Goal: Information Seeking & Learning: Find specific fact

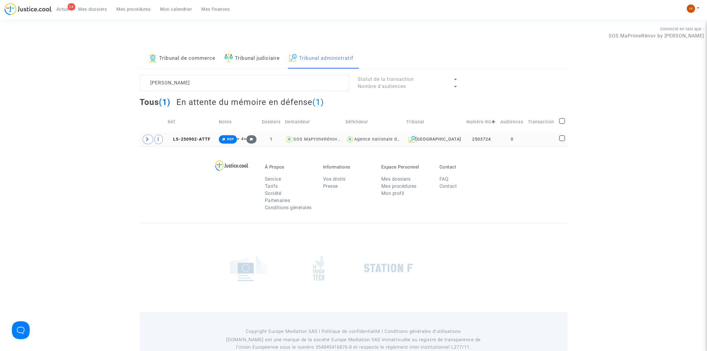
type textarea "[PERSON_NAME]"
click at [528, 137] on td at bounding box center [541, 139] width 31 height 14
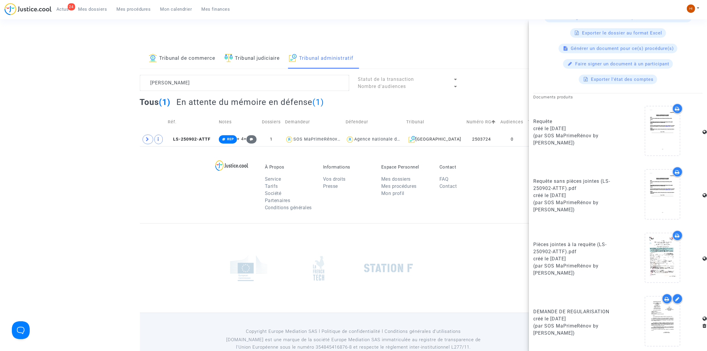
scroll to position [268, 0]
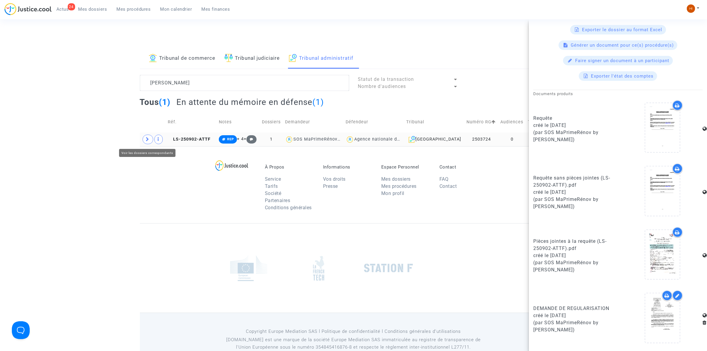
click at [148, 136] on span at bounding box center [148, 140] width 11 height 10
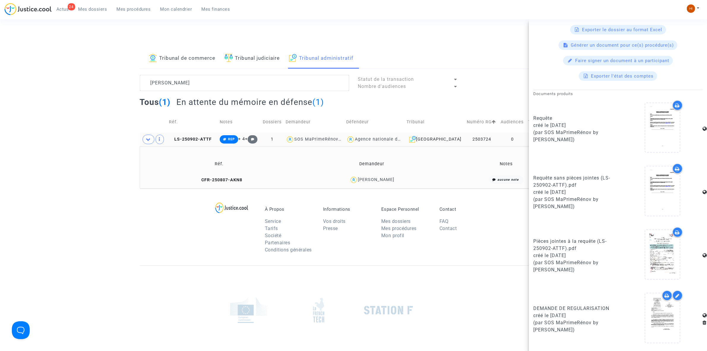
click at [218, 183] on td "CFR-250807-AKN8" at bounding box center [219, 179] width 155 height 13
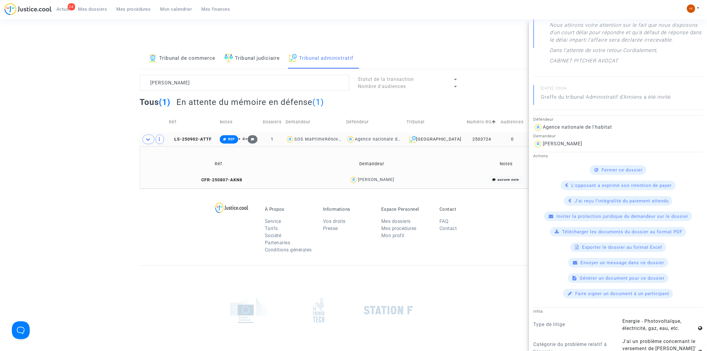
scroll to position [0, 0]
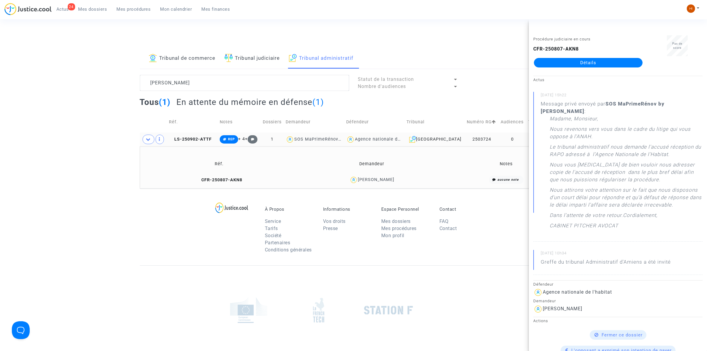
click at [213, 176] on td "CFR-250807-AKN8" at bounding box center [219, 179] width 155 height 13
click at [232, 179] on span "CFR-250807-AKN8" at bounding box center [219, 179] width 46 height 5
click at [578, 64] on link "Détails" at bounding box center [588, 63] width 109 height 10
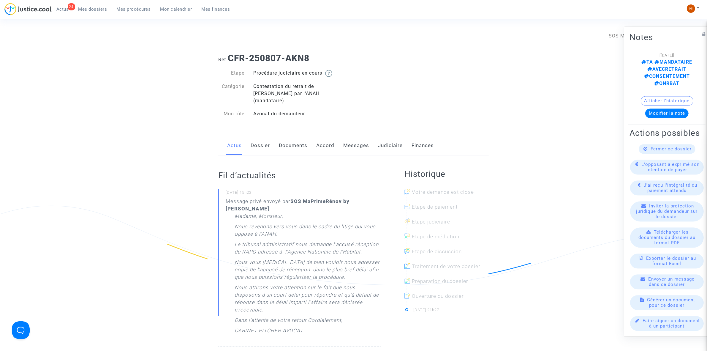
click at [353, 136] on link "Messages" at bounding box center [356, 146] width 26 height 20
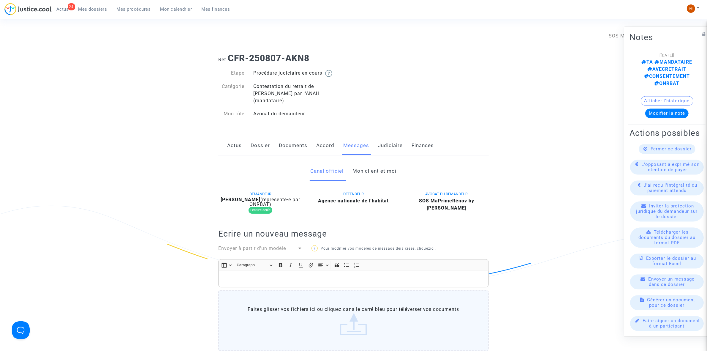
click at [367, 162] on link "Mon client et moi" at bounding box center [375, 171] width 44 height 20
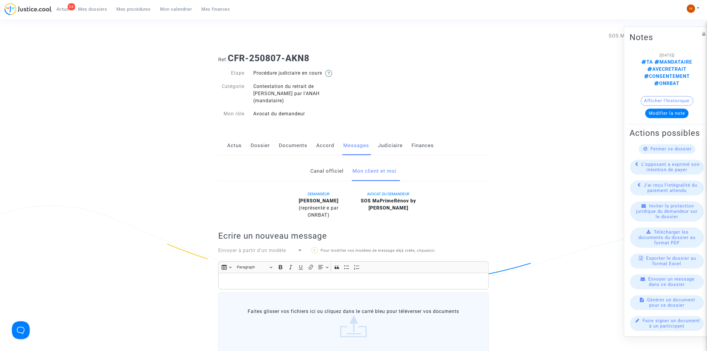
click at [660, 96] on button "Afficher l'historique" at bounding box center [667, 101] width 53 height 10
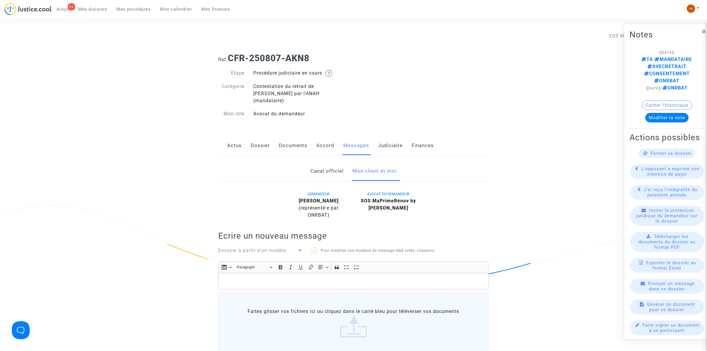
click at [101, 7] on span "Mes dossiers" at bounding box center [92, 9] width 29 height 5
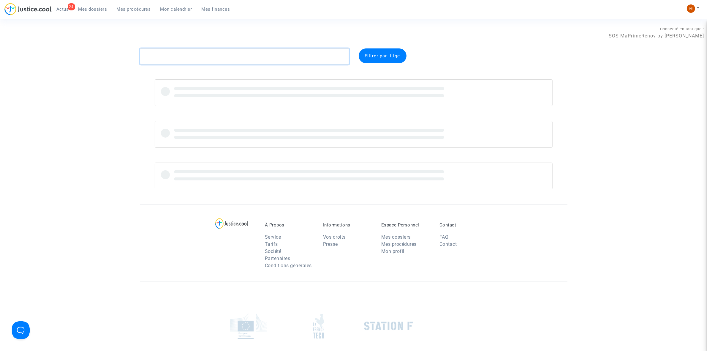
click at [251, 61] on textarea at bounding box center [244, 56] width 209 height 16
paste textarea "BOUROUMIA Fatima"
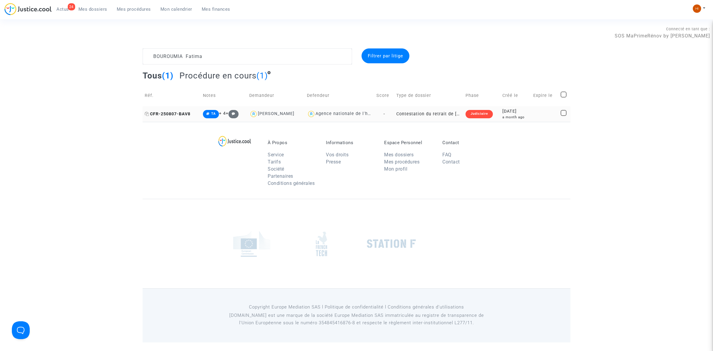
click at [160, 112] on span "CFR-250807-BAV8" at bounding box center [168, 113] width 46 height 5
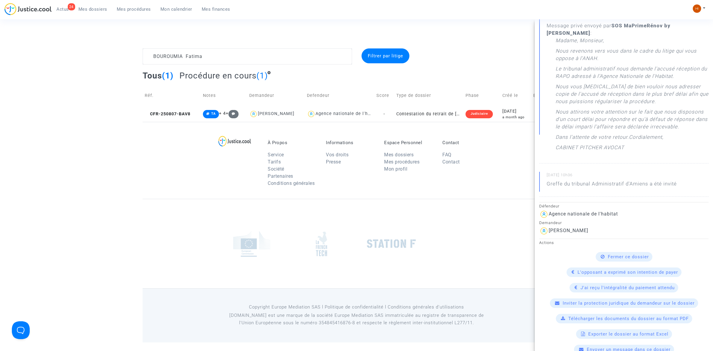
scroll to position [111, 0]
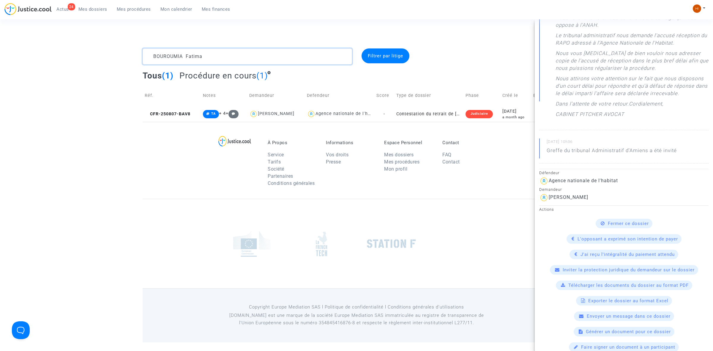
drag, startPoint x: 177, startPoint y: 53, endPoint x: 125, endPoint y: 12, distance: 66.1
click at [37, 35] on section "Connecté en tant que : SOS MaPrimeRénov by Pitcher Avocat BOUROUMIA Fatima Filt…" at bounding box center [356, 171] width 713 height 342
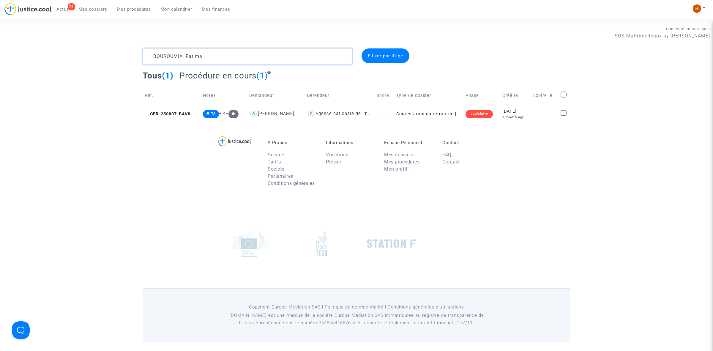
paste textarea "[PERSON_NAME]"
drag, startPoint x: 182, startPoint y: 114, endPoint x: 204, endPoint y: 116, distance: 21.7
click at [182, 114] on span "CFR-250807-V87R" at bounding box center [167, 113] width 45 height 5
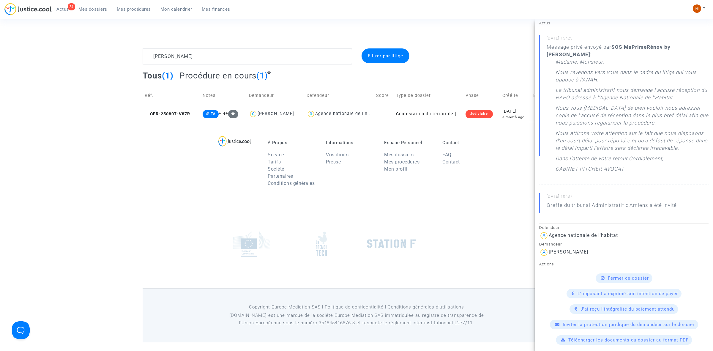
scroll to position [37, 0]
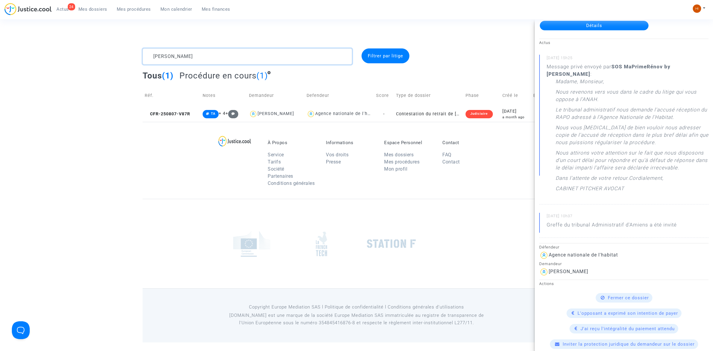
drag, startPoint x: 218, startPoint y: 58, endPoint x: 37, endPoint y: 56, distance: 181.8
click at [33, 61] on div "[PERSON_NAME] par litige Tous (1) Procédure en cours (1) Réf. Notes Demandeur D…" at bounding box center [356, 84] width 713 height 73
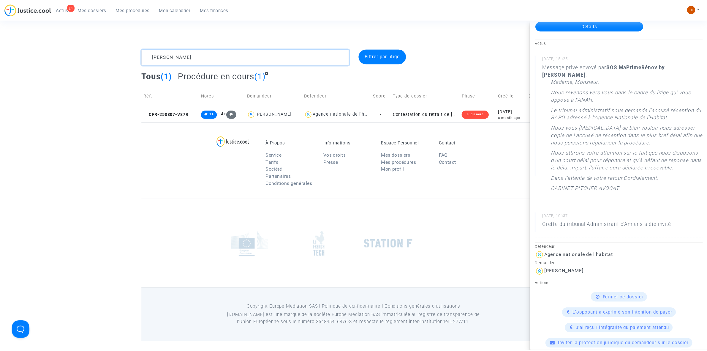
scroll to position [0, 0]
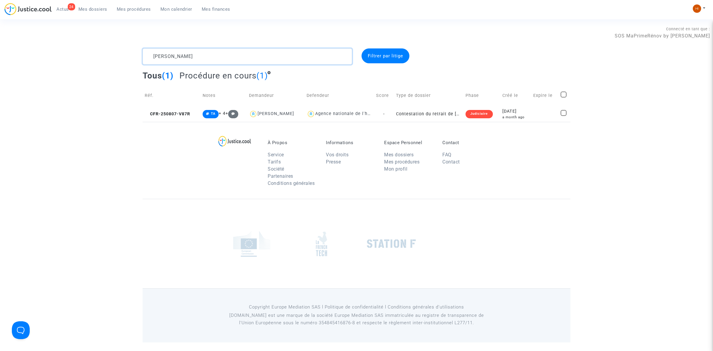
paste textarea "[PERSON_NAME]"
type textarea "[PERSON_NAME]"
click at [180, 110] on td "CFR-250807-DE94" at bounding box center [172, 114] width 58 height 16
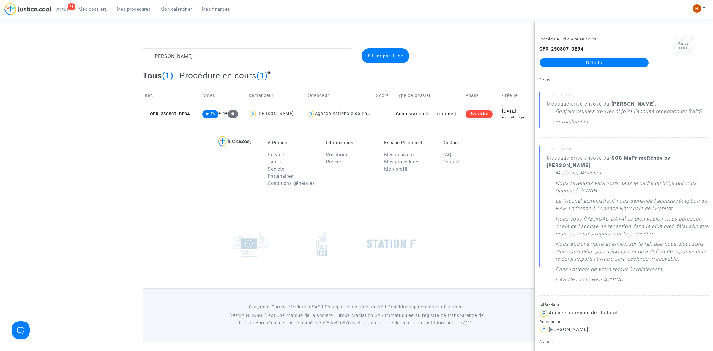
click at [584, 62] on link "Détails" at bounding box center [594, 63] width 109 height 10
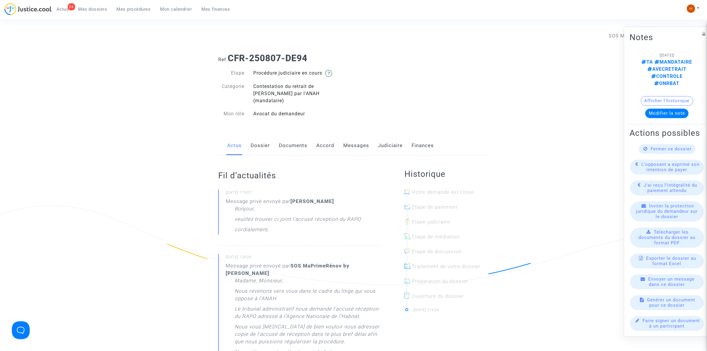
click at [359, 136] on link "Messages" at bounding box center [356, 146] width 26 height 20
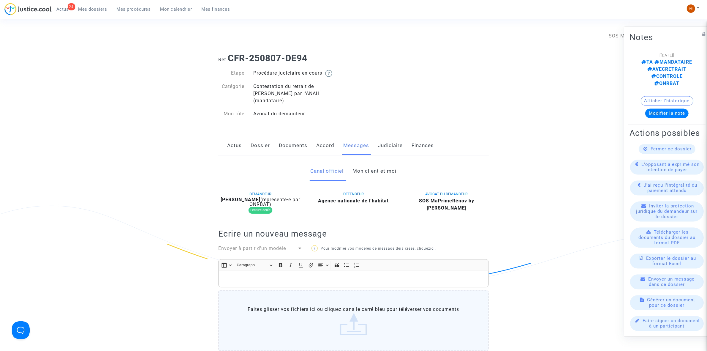
click at [388, 161] on link "Mon client et moi" at bounding box center [375, 171] width 44 height 20
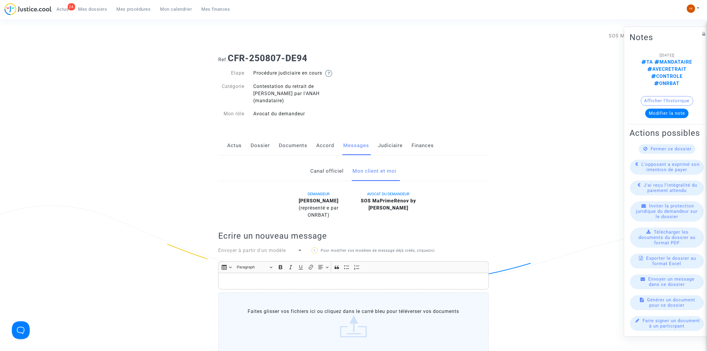
click at [264, 146] on link "Dossier" at bounding box center [260, 146] width 19 height 20
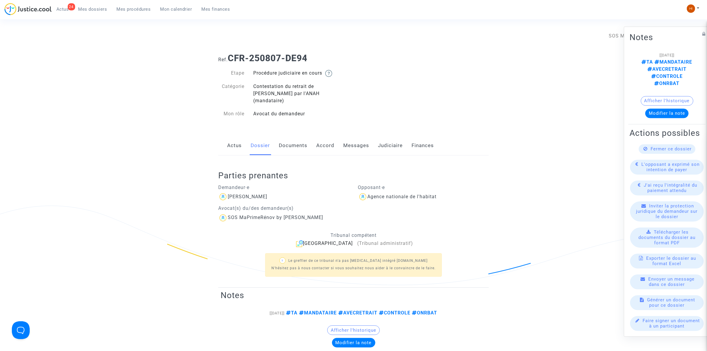
click at [229, 136] on link "Actus" at bounding box center [234, 146] width 15 height 20
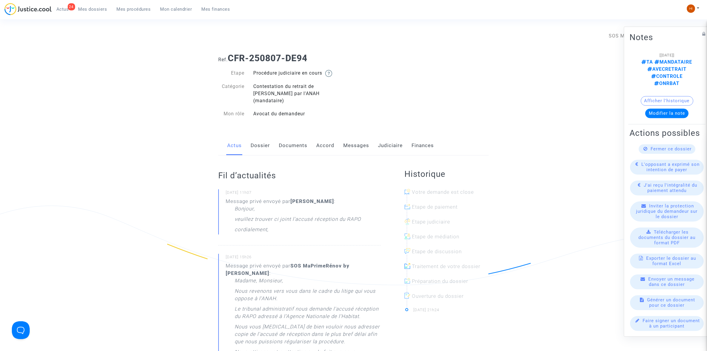
click at [269, 213] on div "Bonjour, veuillez trouver ci joint l'accusé réception du RAPO cordialement," at bounding box center [308, 220] width 146 height 31
click at [358, 136] on link "Messages" at bounding box center [356, 146] width 26 height 20
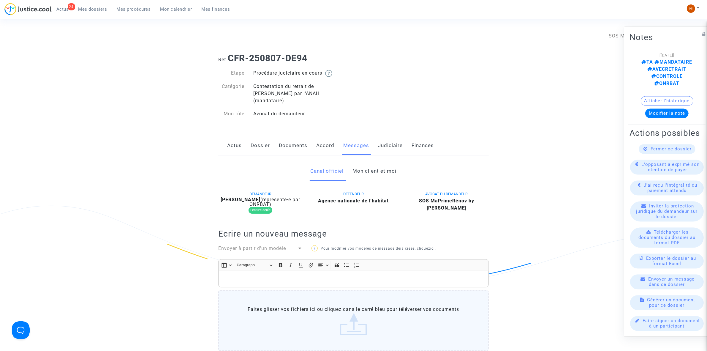
click at [369, 163] on link "Mon client et moi" at bounding box center [375, 171] width 44 height 20
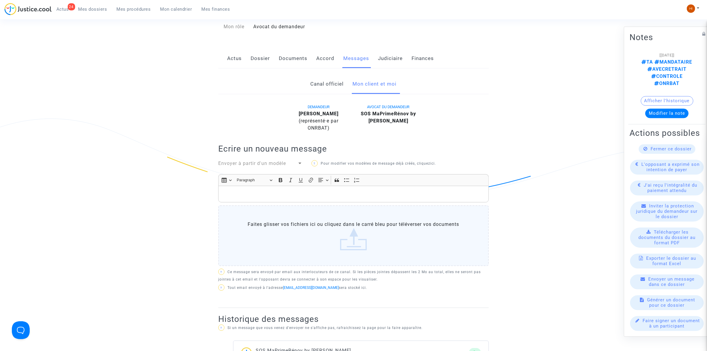
scroll to position [87, 0]
click at [331, 75] on link "Canal officiel" at bounding box center [327, 85] width 33 height 20
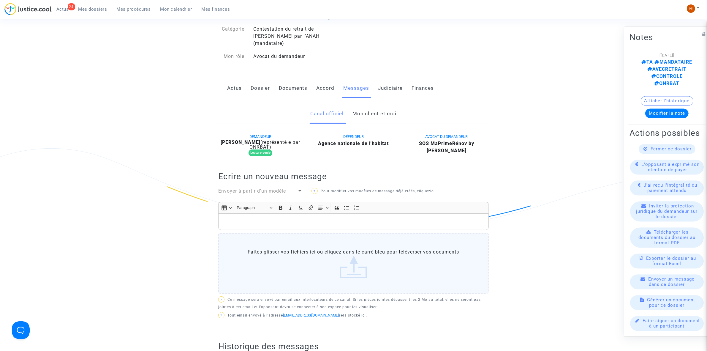
scroll to position [50, 0]
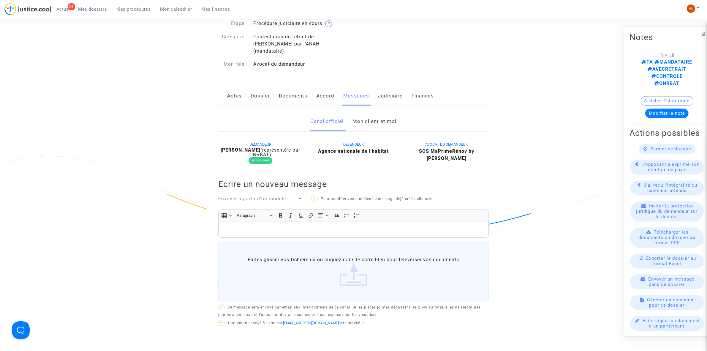
click at [290, 86] on link "Documents" at bounding box center [293, 96] width 29 height 20
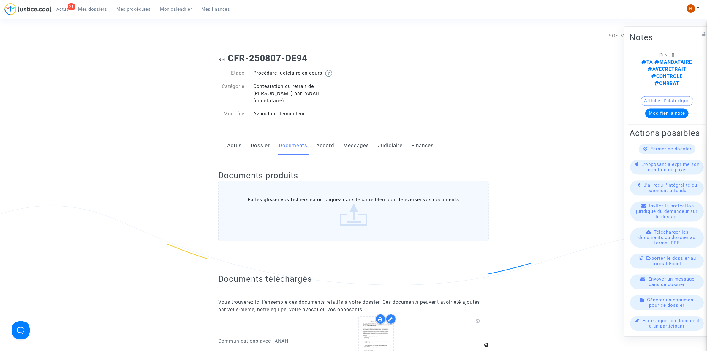
click at [252, 143] on link "Dossier" at bounding box center [260, 146] width 19 height 20
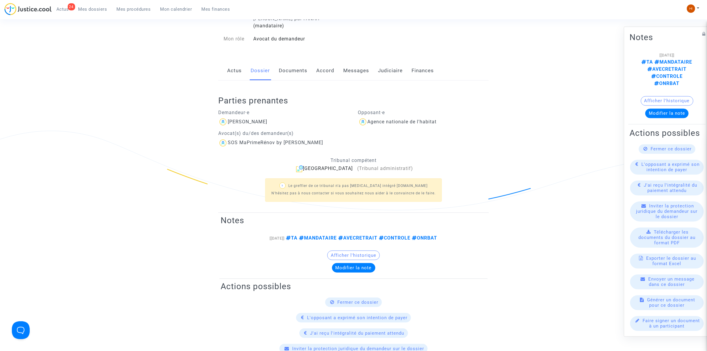
scroll to position [74, 0]
drag, startPoint x: 279, startPoint y: 118, endPoint x: 270, endPoint y: 113, distance: 10.5
click at [241, 112] on div "Demandeur·e [PERSON_NAME](s) du/des demandeur(s) SOS MaPrimeRénov by [PERSON_NA…" at bounding box center [284, 127] width 140 height 42
click at [319, 119] on div "[PERSON_NAME]" at bounding box center [283, 123] width 131 height 10
drag, startPoint x: 284, startPoint y: 116, endPoint x: 227, endPoint y: 116, distance: 57.3
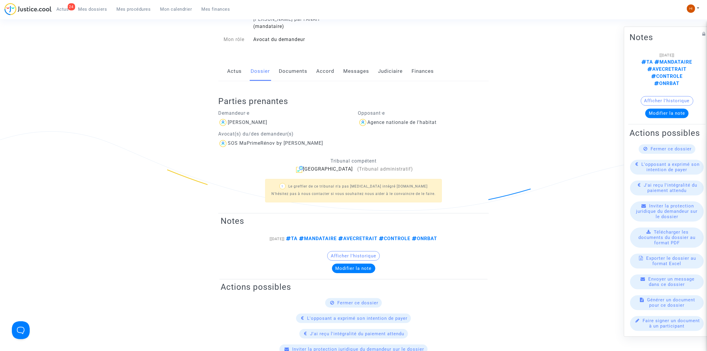
click at [227, 118] on div "[PERSON_NAME]" at bounding box center [283, 123] width 131 height 10
copy div "[PERSON_NAME]"
click at [62, 5] on link "24 Actus" at bounding box center [63, 9] width 22 height 9
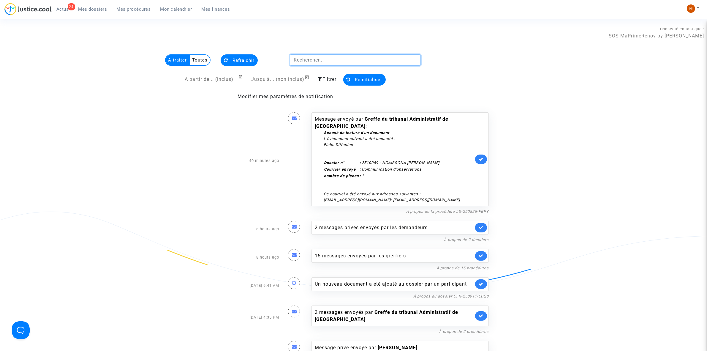
click at [365, 64] on input "text" at bounding box center [355, 59] width 131 height 11
paste input "[PERSON_NAME]"
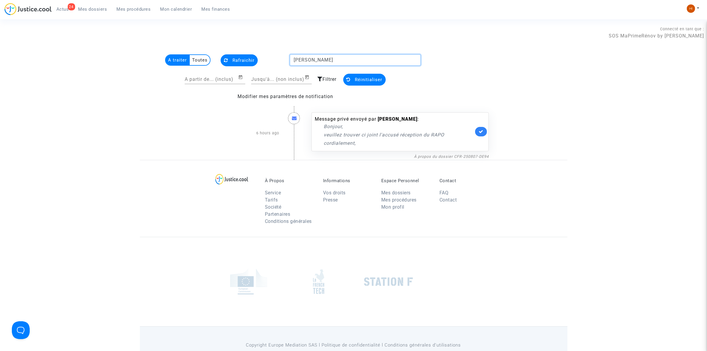
type input "[PERSON_NAME]"
click at [414, 124] on p "Bonjour," at bounding box center [399, 126] width 150 height 7
click at [406, 133] on p "veuillez trouver ci joint l'accusé réception du RAPO" at bounding box center [399, 134] width 150 height 7
click at [296, 116] on icon at bounding box center [294, 118] width 5 height 5
click at [293, 116] on icon at bounding box center [294, 118] width 5 height 5
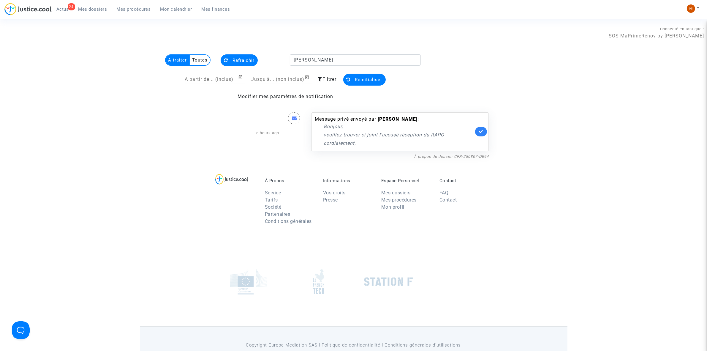
click at [293, 116] on icon at bounding box center [294, 118] width 5 height 5
click at [329, 143] on p "cordialement," at bounding box center [399, 142] width 150 height 7
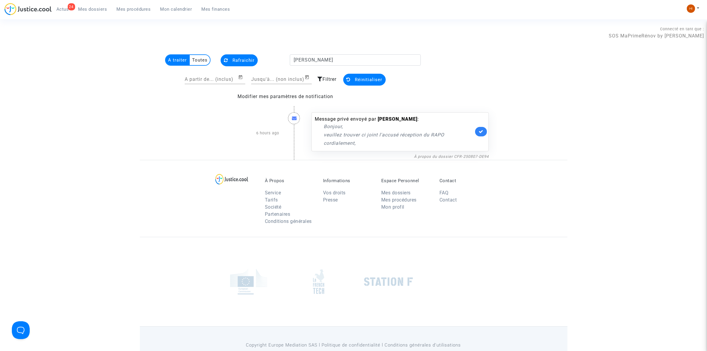
click at [329, 143] on p "cordialement," at bounding box center [399, 142] width 150 height 7
click at [330, 126] on p "Bonjour," at bounding box center [399, 126] width 150 height 7
click at [331, 119] on div "Message privé envoyé par [PERSON_NAME] : [PERSON_NAME], veuillez trouver ci joi…" at bounding box center [394, 131] width 159 height 31
drag, startPoint x: 296, startPoint y: 115, endPoint x: 361, endPoint y: 123, distance: 65.8
click at [296, 116] on icon at bounding box center [294, 118] width 5 height 5
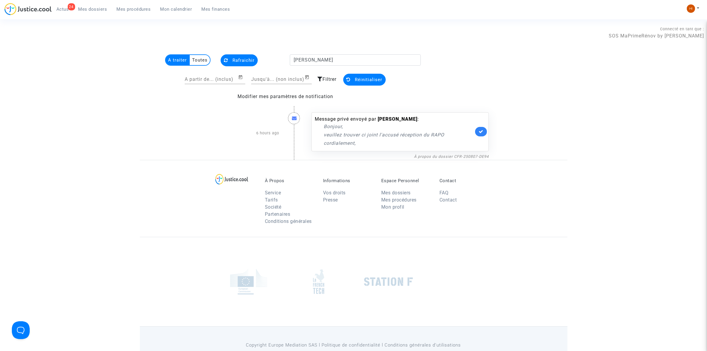
drag, startPoint x: 399, startPoint y: 123, endPoint x: 483, endPoint y: 123, distance: 83.7
click at [400, 123] on p "Bonjour," at bounding box center [399, 126] width 150 height 7
click at [478, 142] on div "Message privé envoyé par [PERSON_NAME] : [PERSON_NAME], veuillez trouver ci joi…" at bounding box center [400, 131] width 177 height 39
click at [476, 131] on link at bounding box center [481, 132] width 12 height 10
click at [357, 80] on span "Réinitialiser" at bounding box center [368, 79] width 27 height 5
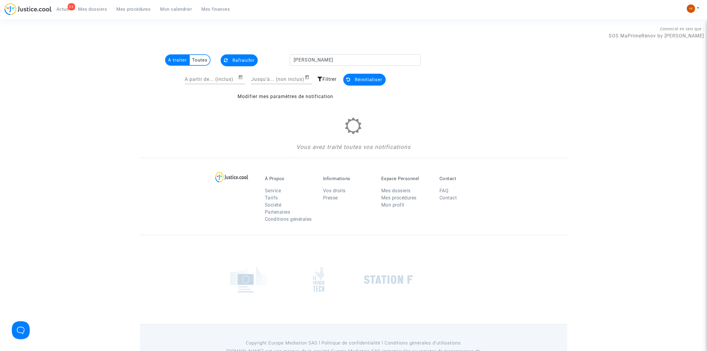
click at [363, 79] on span "Réinitialiser" at bounding box center [368, 79] width 27 height 5
click at [218, 80] on input "A partir de... (inclus)" at bounding box center [211, 79] width 53 height 5
click at [234, 62] on span "Rafraichir" at bounding box center [244, 60] width 22 height 5
click at [195, 62] on multi-toggle-item "Toutes" at bounding box center [200, 60] width 20 height 10
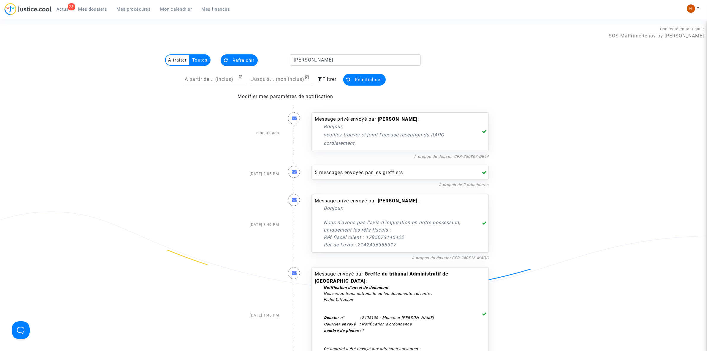
click at [430, 129] on p "Bonjour," at bounding box center [399, 126] width 150 height 7
click at [331, 137] on p "veuillez trouver ci joint l'accusé réception du RAPO" at bounding box center [399, 134] width 150 height 7
click at [485, 130] on icon at bounding box center [484, 131] width 5 height 5
click at [426, 140] on p "cordialement," at bounding box center [399, 142] width 150 height 7
click at [428, 155] on link "À propos du dossier CFR-250807-DE94" at bounding box center [451, 156] width 75 height 4
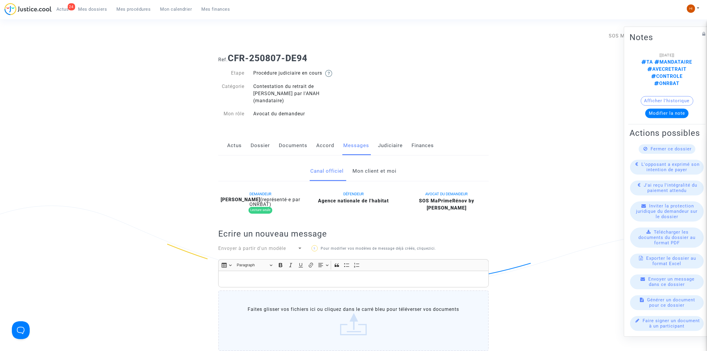
click at [392, 166] on link "Mon client et moi" at bounding box center [375, 171] width 44 height 20
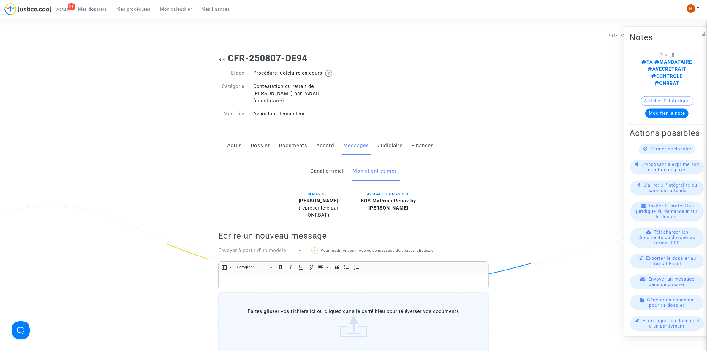
click at [323, 164] on link "Canal officiel" at bounding box center [327, 171] width 33 height 20
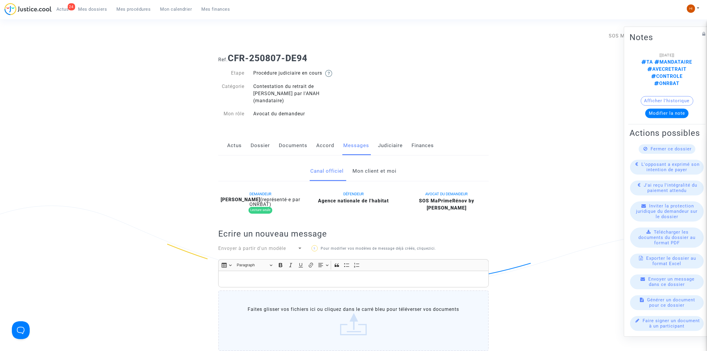
click at [284, 139] on link "Documents" at bounding box center [293, 146] width 29 height 20
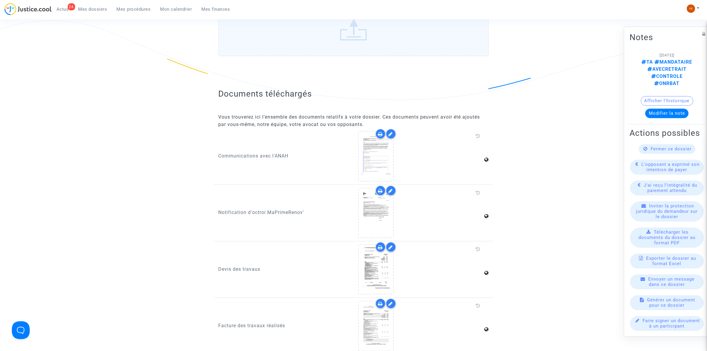
scroll to position [186, 0]
click at [374, 156] on icon at bounding box center [375, 155] width 19 height 19
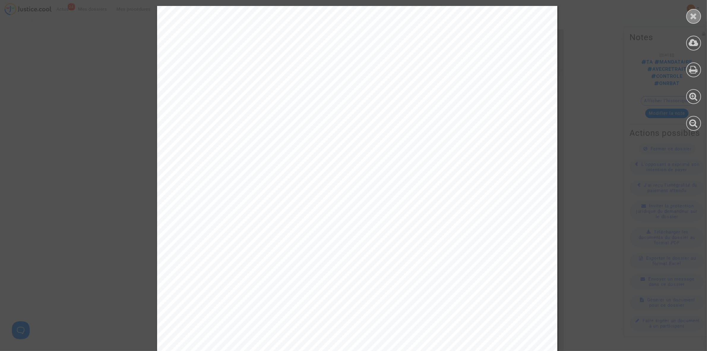
click at [694, 18] on icon at bounding box center [693, 16] width 7 height 9
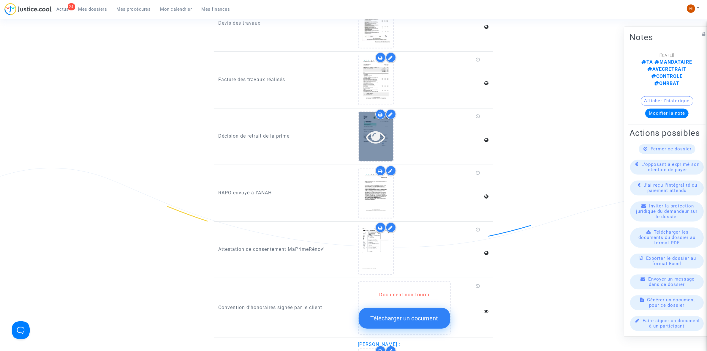
scroll to position [408, 0]
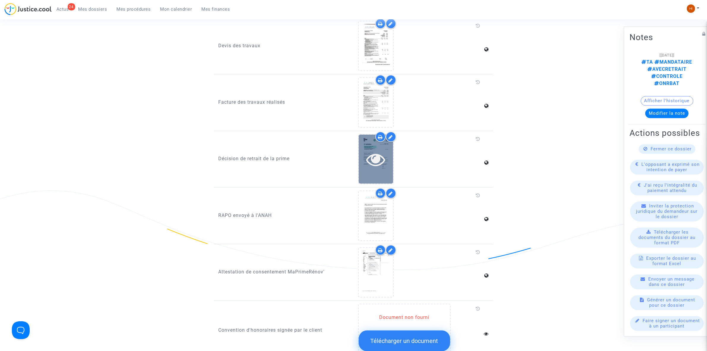
click at [385, 206] on div at bounding box center [376, 215] width 34 height 19
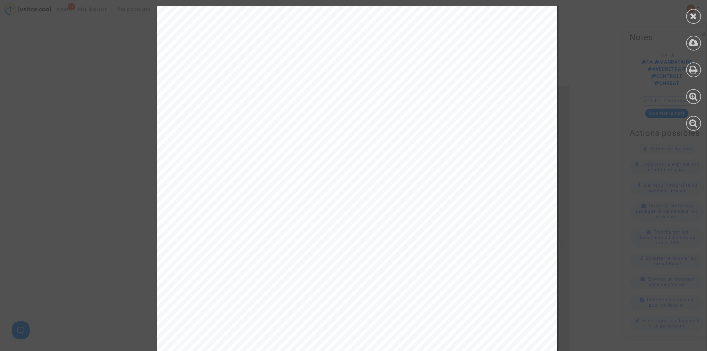
scroll to position [0, 0]
click at [697, 19] on icon at bounding box center [693, 16] width 7 height 9
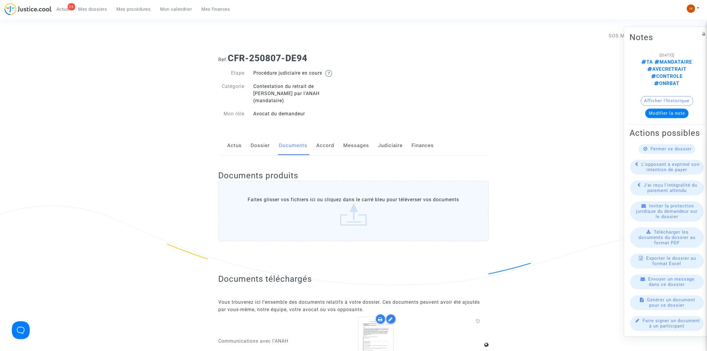
drag, startPoint x: 264, startPoint y: 131, endPoint x: 257, endPoint y: 139, distance: 10.1
click at [264, 136] on link "Dossier" at bounding box center [260, 146] width 19 height 20
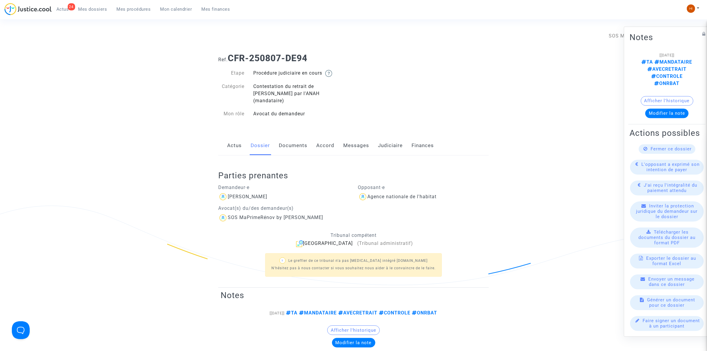
click at [257, 139] on link "Dossier" at bounding box center [260, 146] width 19 height 20
click at [232, 136] on link "Actus" at bounding box center [234, 146] width 15 height 20
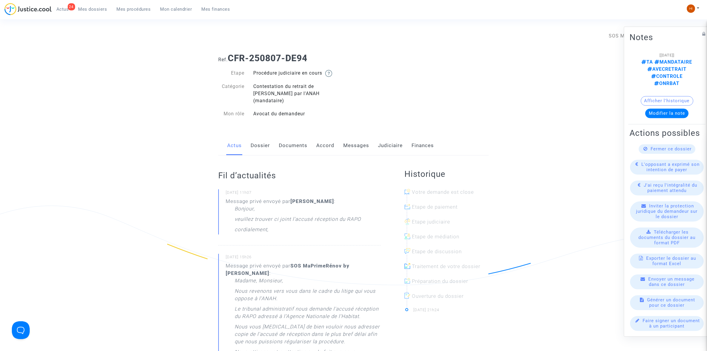
click at [290, 211] on div "Bonjour, veuillez trouver ci joint l'accusé réception du RAPO cordialement," at bounding box center [308, 220] width 146 height 31
click at [236, 197] on div "Message privé envoyé par ALAIN VILARET : Bonjour, veuillez trouver ci joint l'a…" at bounding box center [303, 216] width 155 height 39
click at [248, 205] on p "Bonjour," at bounding box center [245, 210] width 20 height 10
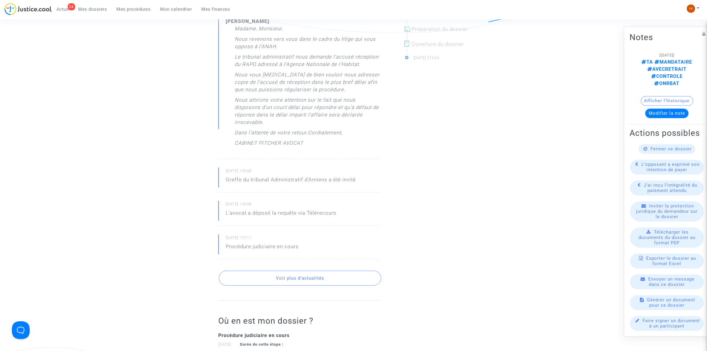
scroll to position [260, 0]
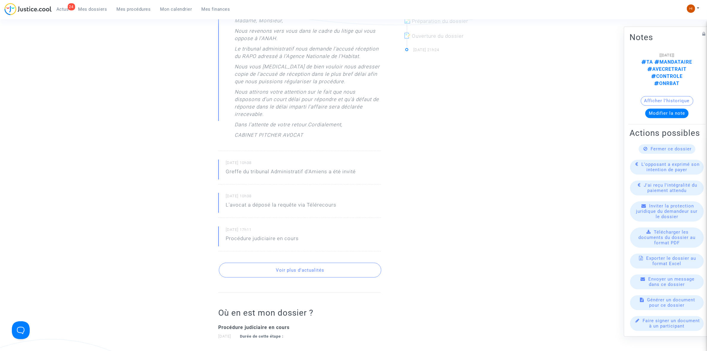
click at [279, 263] on button "Voir plus d'actualités" at bounding box center [300, 270] width 162 height 15
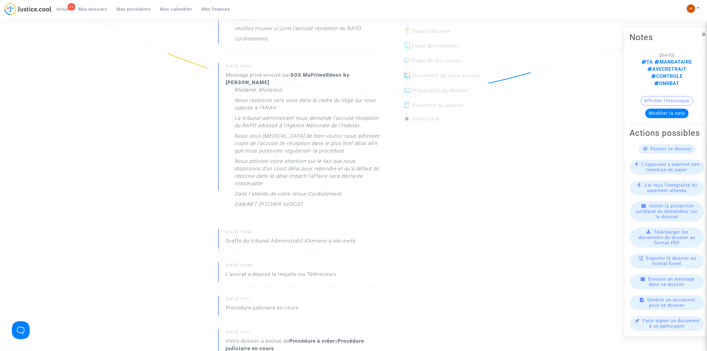
scroll to position [37, 0]
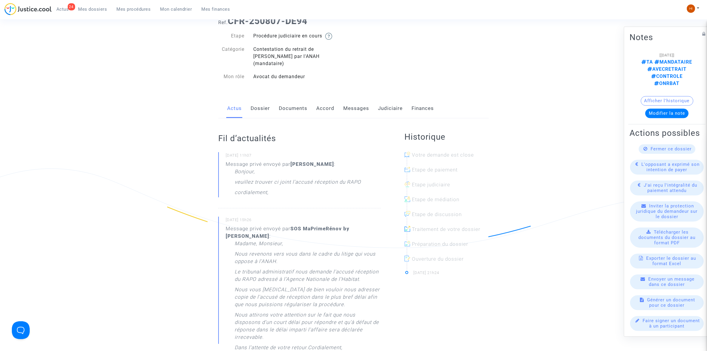
click at [319, 161] on b "[PERSON_NAME]" at bounding box center [312, 164] width 44 height 6
click at [324, 106] on link "Accord" at bounding box center [325, 109] width 18 height 20
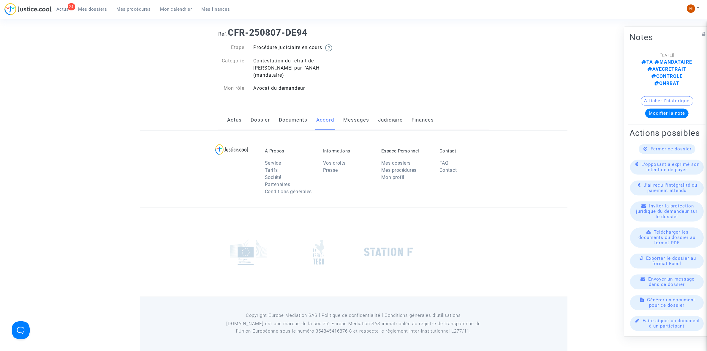
scroll to position [37, 0]
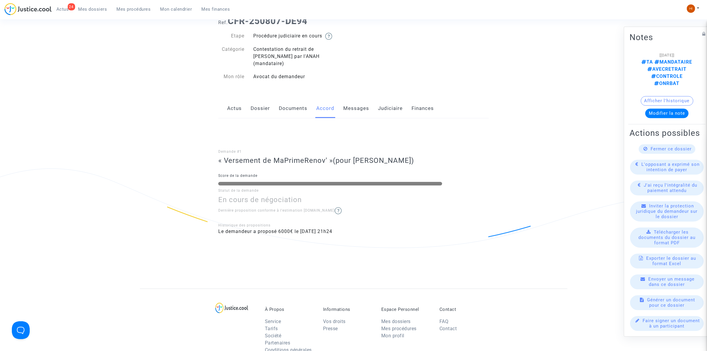
click at [357, 107] on link "Messages" at bounding box center [356, 109] width 26 height 20
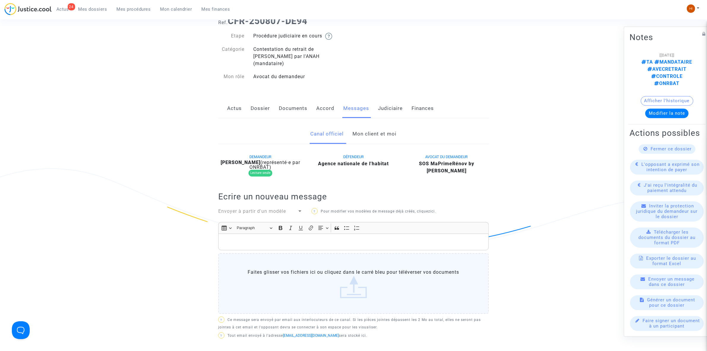
click at [373, 129] on link "Mon client et moi" at bounding box center [375, 134] width 44 height 20
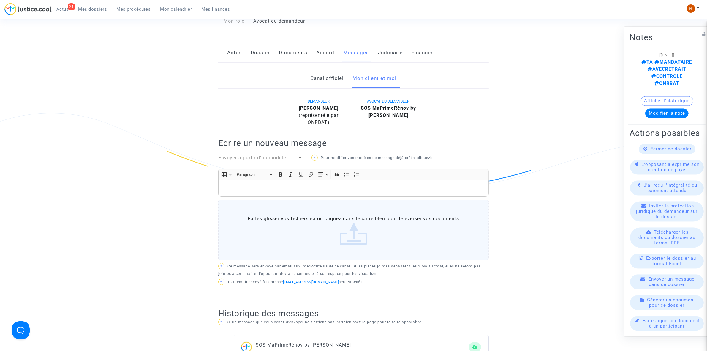
scroll to position [74, 0]
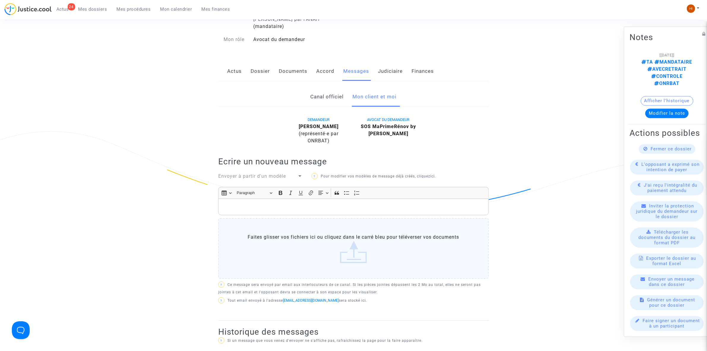
click at [320, 92] on link "Canal officiel" at bounding box center [327, 97] width 33 height 20
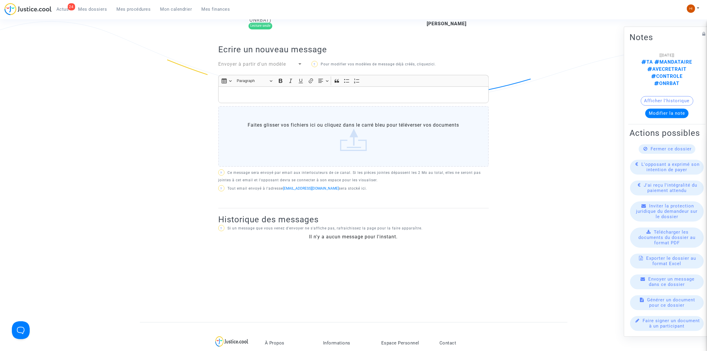
scroll to position [111, 0]
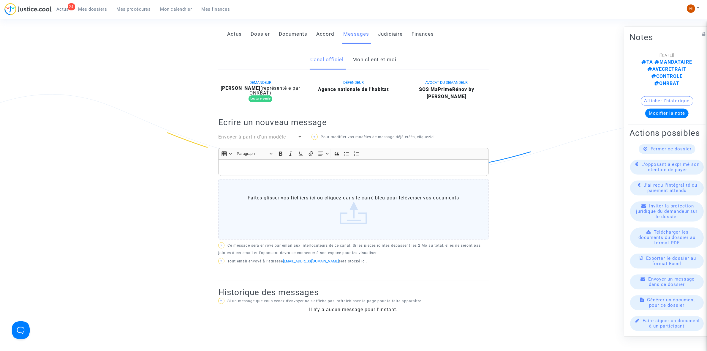
click at [372, 50] on link "Mon client et moi" at bounding box center [375, 60] width 44 height 20
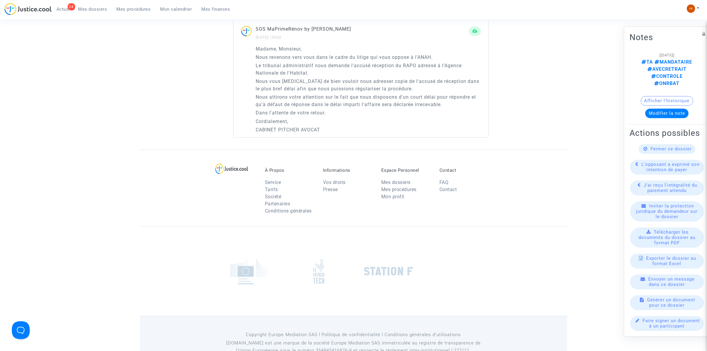
click at [350, 83] on p "Nous vous [MEDICAL_DATA] de bien vouloir nous adresser copie de l'accusé de réc…" at bounding box center [368, 85] width 225 height 15
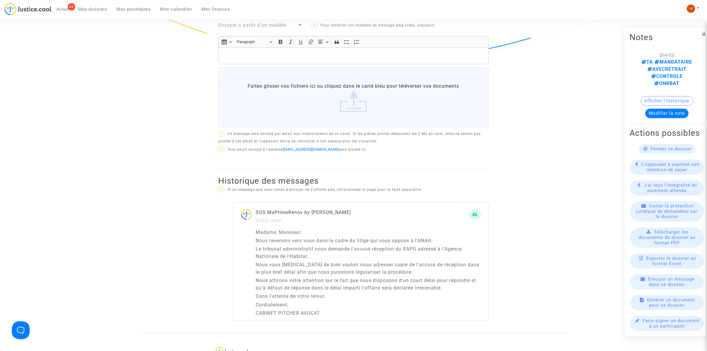
scroll to position [223, 0]
click at [330, 181] on h2 "Historique des messages" at bounding box center [353, 183] width 271 height 10
click at [252, 162] on div "DEMANDEUR ALAIN VILARET (représenté·e par ONRBAT) AVOCAT DU DEMANDEUR SOS MaPri…" at bounding box center [353, 69] width 271 height 205
click at [296, 150] on link "[EMAIL_ADDRESS][DOMAIN_NAME]" at bounding box center [311, 152] width 56 height 4
click at [202, 148] on ng-component "Ref. CFR-250807-DE94 Etape Procédure judiciaire en cours Catégorie Contestation…" at bounding box center [354, 80] width 428 height 509
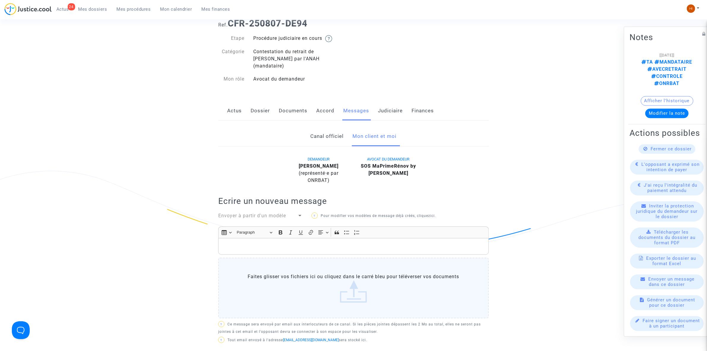
scroll to position [0, 0]
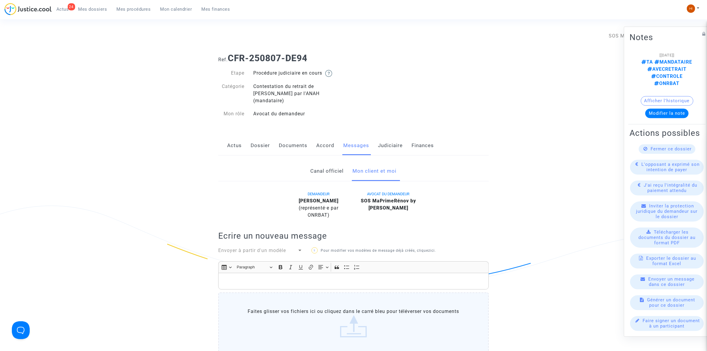
click at [260, 136] on link "Dossier" at bounding box center [260, 146] width 19 height 20
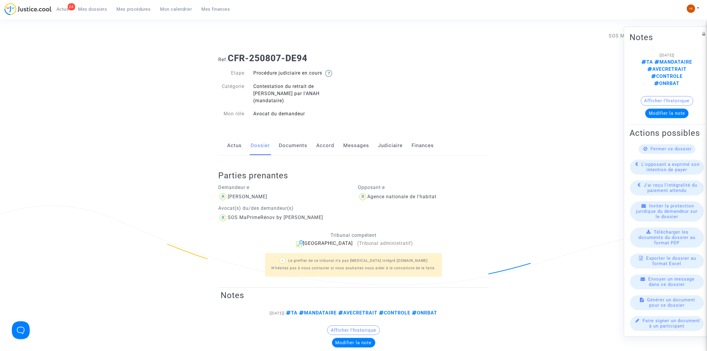
click at [242, 136] on div "Actus Dossier Documents Accord Messages Judiciaire Finances" at bounding box center [353, 146] width 271 height 20
click at [238, 136] on link "Actus" at bounding box center [234, 146] width 15 height 20
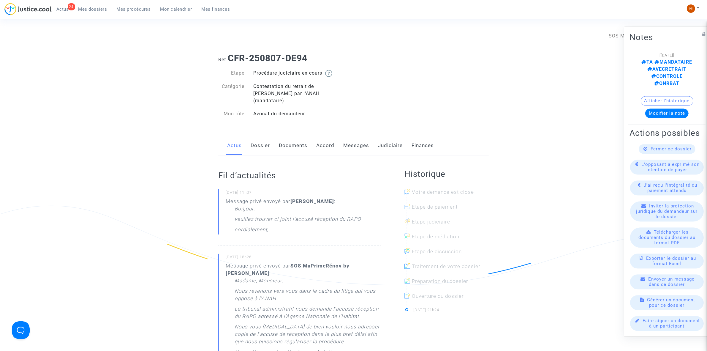
click at [261, 140] on link "Dossier" at bounding box center [260, 146] width 19 height 20
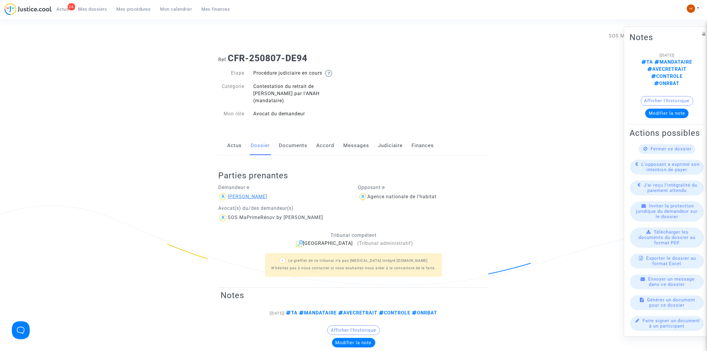
click at [260, 194] on div "[PERSON_NAME]" at bounding box center [247, 197] width 39 height 6
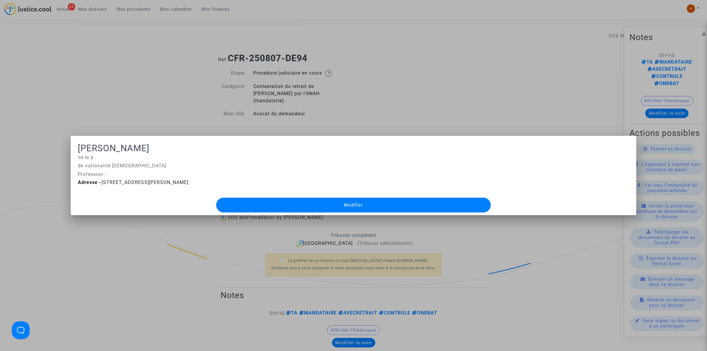
click at [115, 38] on div at bounding box center [353, 175] width 707 height 351
